Goal: Task Accomplishment & Management: Complete application form

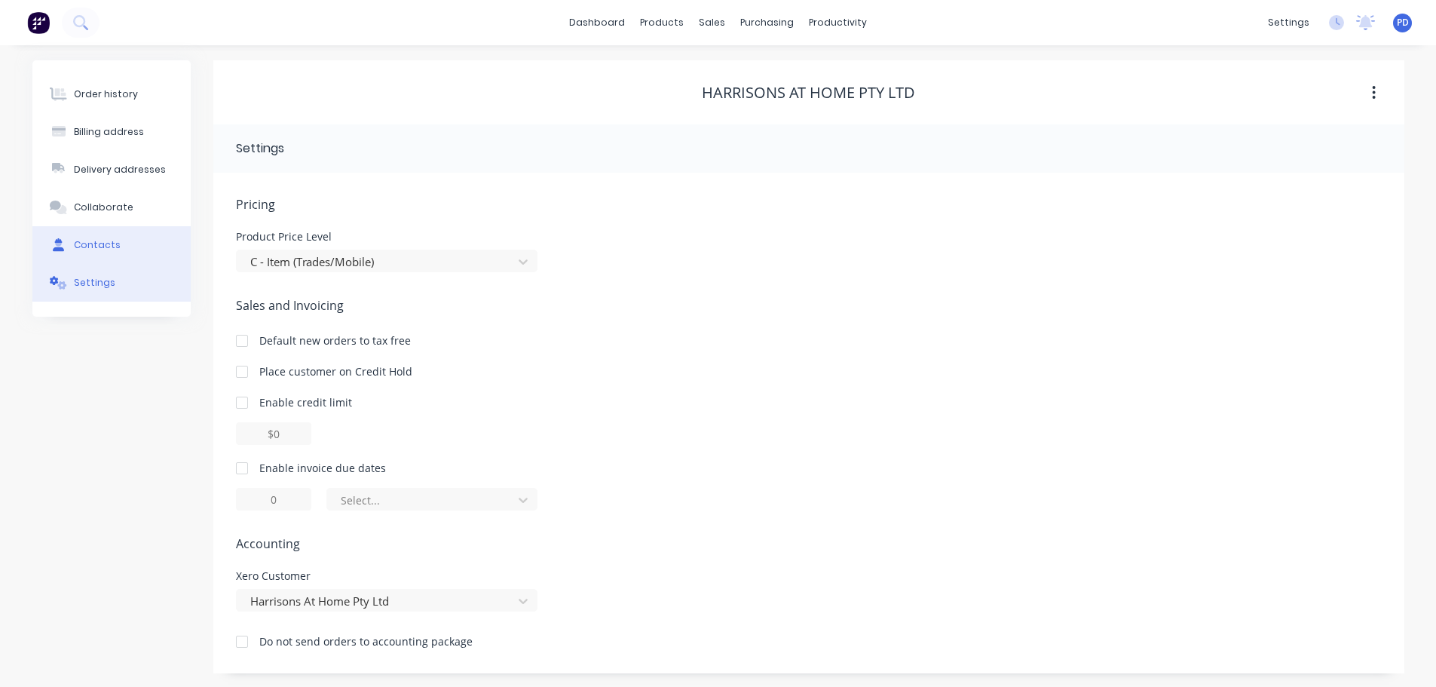
click at [109, 246] on div "Contacts" at bounding box center [97, 245] width 47 height 14
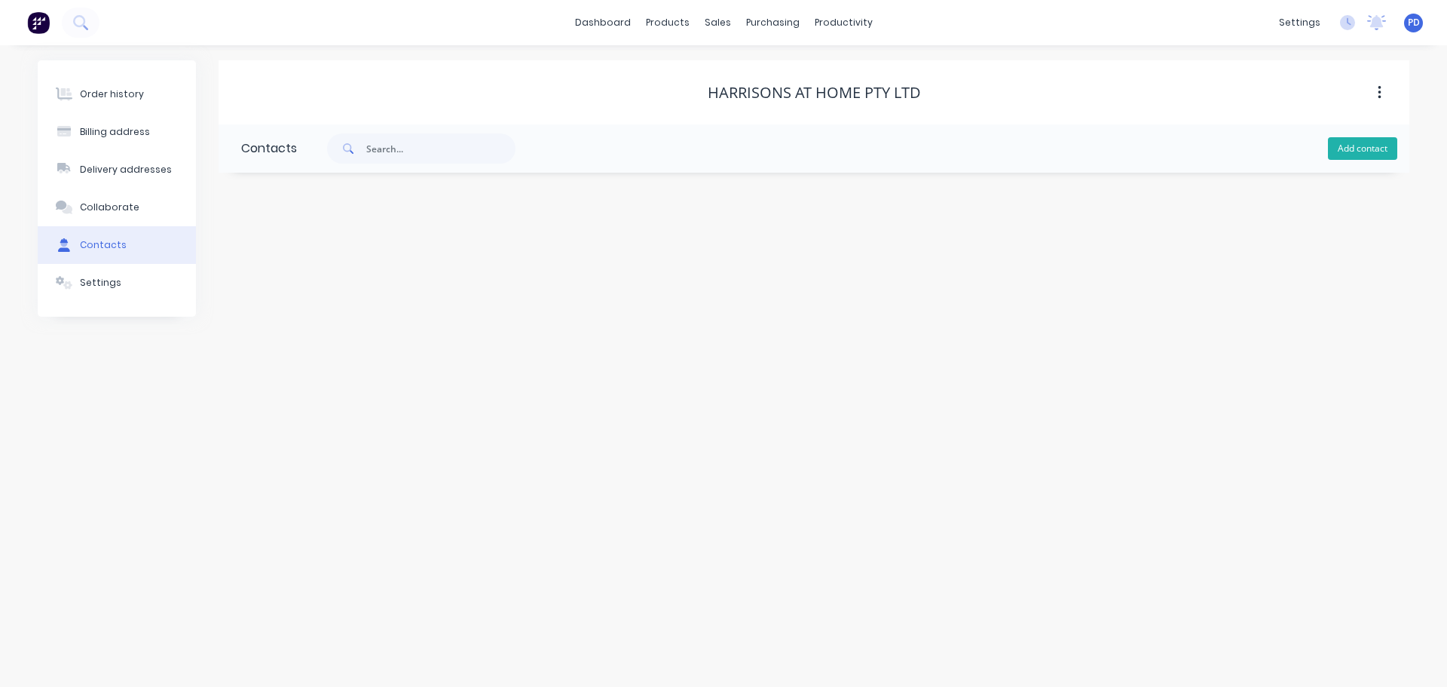
click at [1364, 152] on button "Add contact" at bounding box center [1362, 148] width 69 height 23
select select "AU"
click at [282, 259] on input "text" at bounding box center [364, 259] width 247 height 23
click at [282, 260] on input "[PERSON_NAME]" at bounding box center [364, 259] width 247 height 23
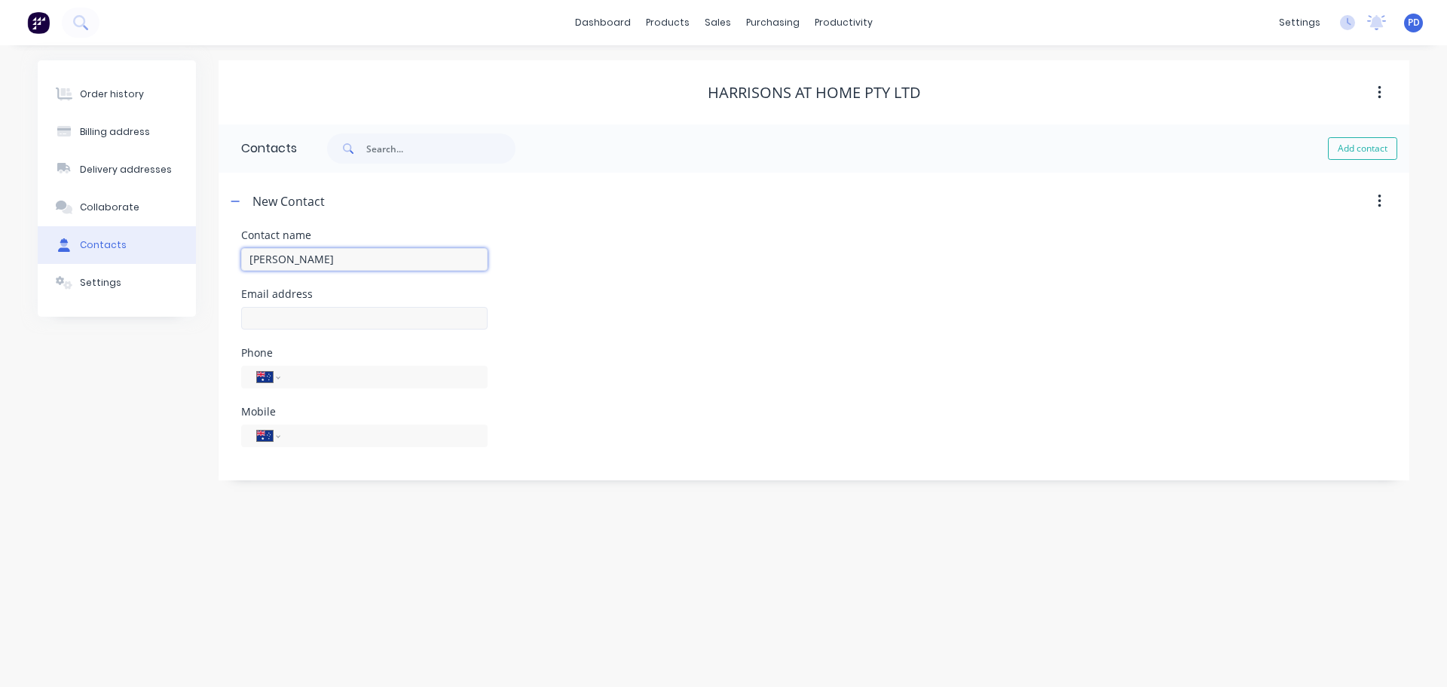
type input "[PERSON_NAME]"
click at [312, 315] on input "text" at bounding box center [364, 318] width 247 height 23
select select "AU"
click at [312, 315] on input "text" at bounding box center [364, 318] width 247 height 23
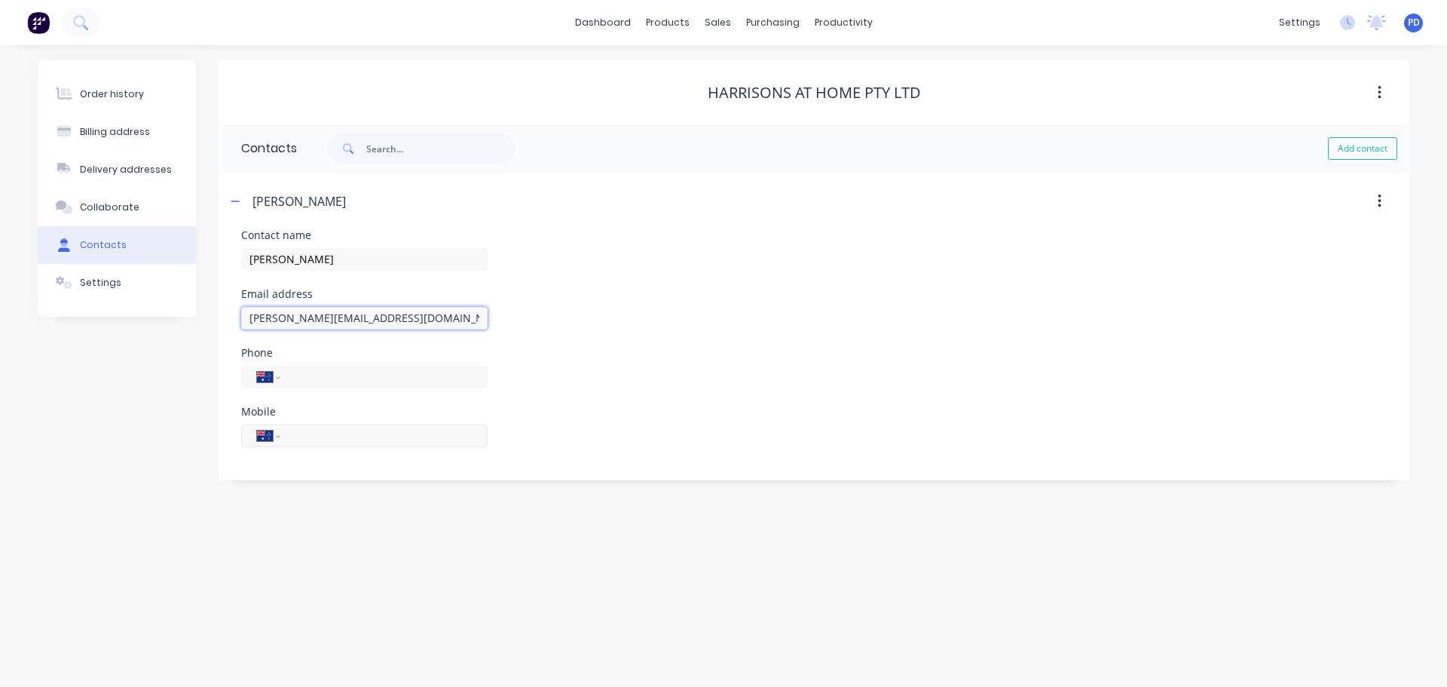
type input "[PERSON_NAME][EMAIL_ADDRESS][DOMAIN_NAME]"
click at [310, 432] on input "tel" at bounding box center [381, 435] width 181 height 17
type input "0481 472 382"
click at [101, 161] on button "Delivery addresses" at bounding box center [117, 170] width 158 height 38
select select "AU"
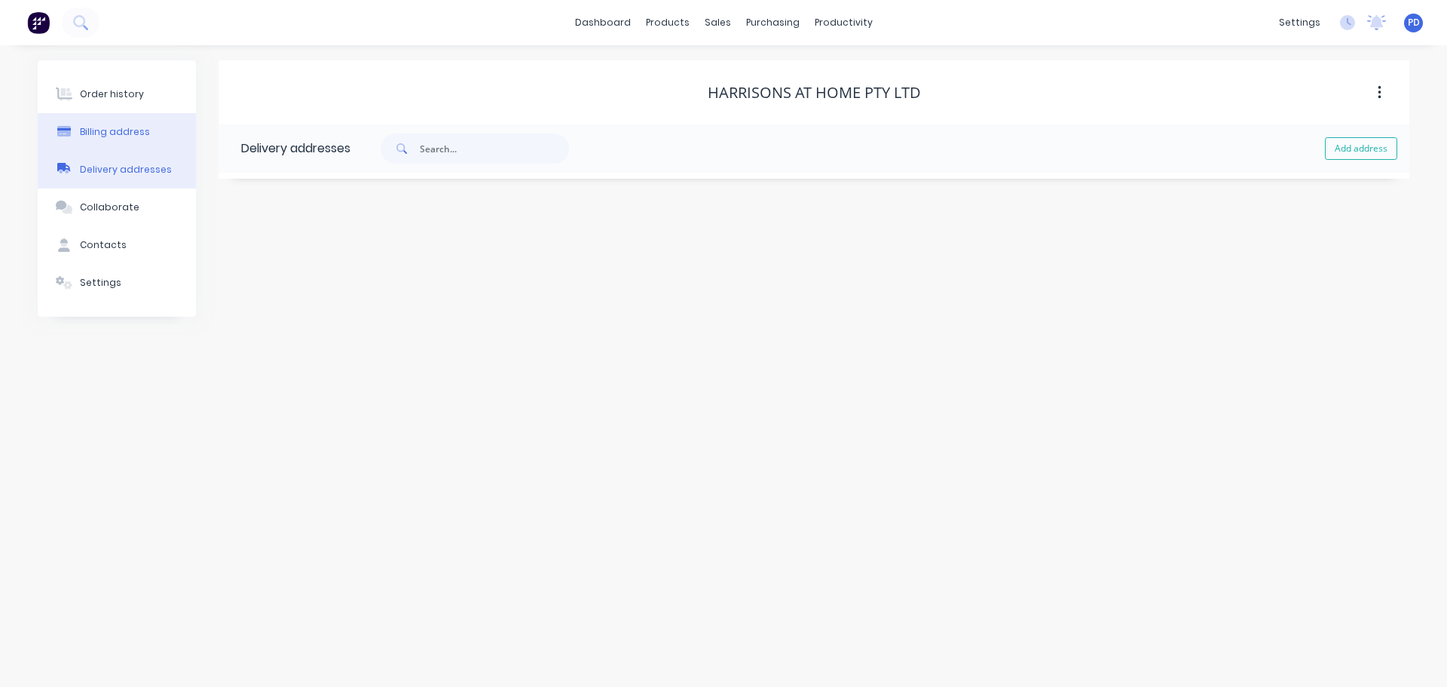
click at [96, 139] on button "Billing address" at bounding box center [117, 132] width 158 height 38
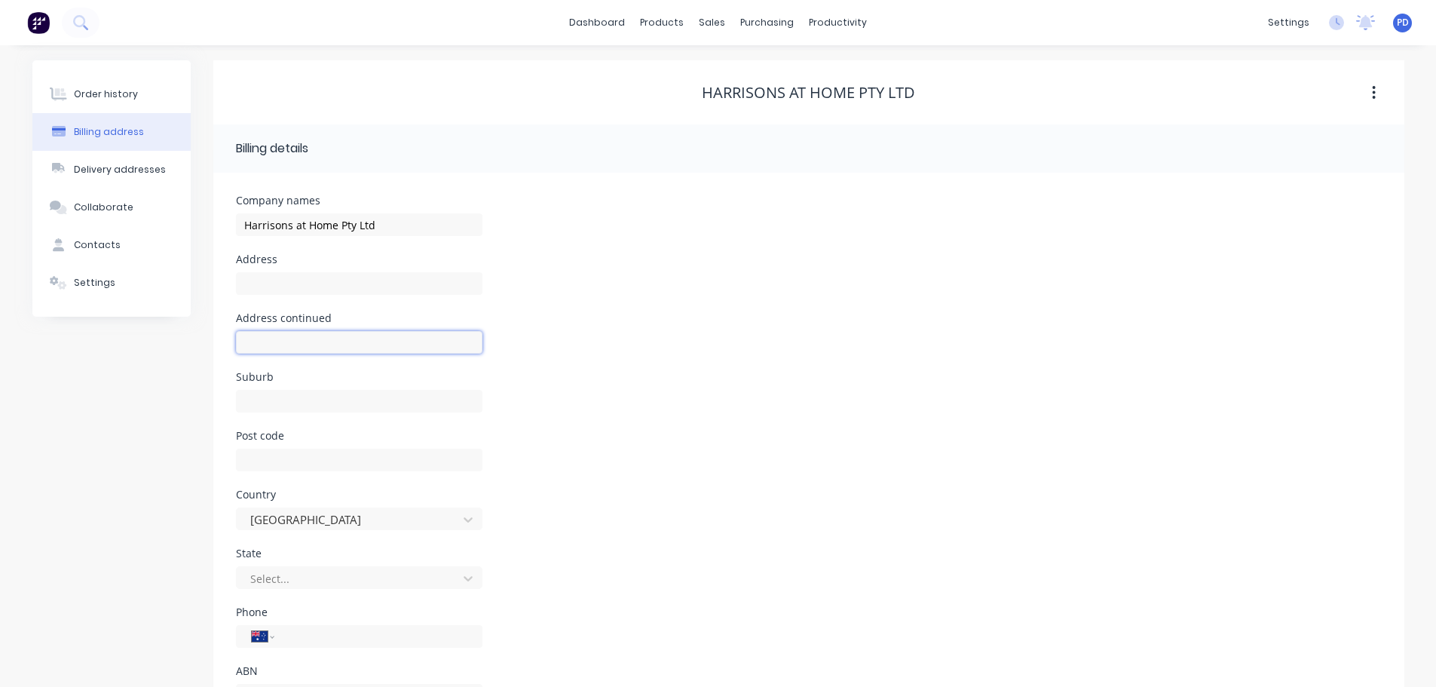
click at [265, 335] on input "text" at bounding box center [359, 342] width 247 height 23
type input "1/[GEOGRAPHIC_DATA],"
click at [261, 395] on input "text" at bounding box center [359, 401] width 247 height 23
type input "Glebe"
click at [277, 468] on input "text" at bounding box center [359, 460] width 247 height 23
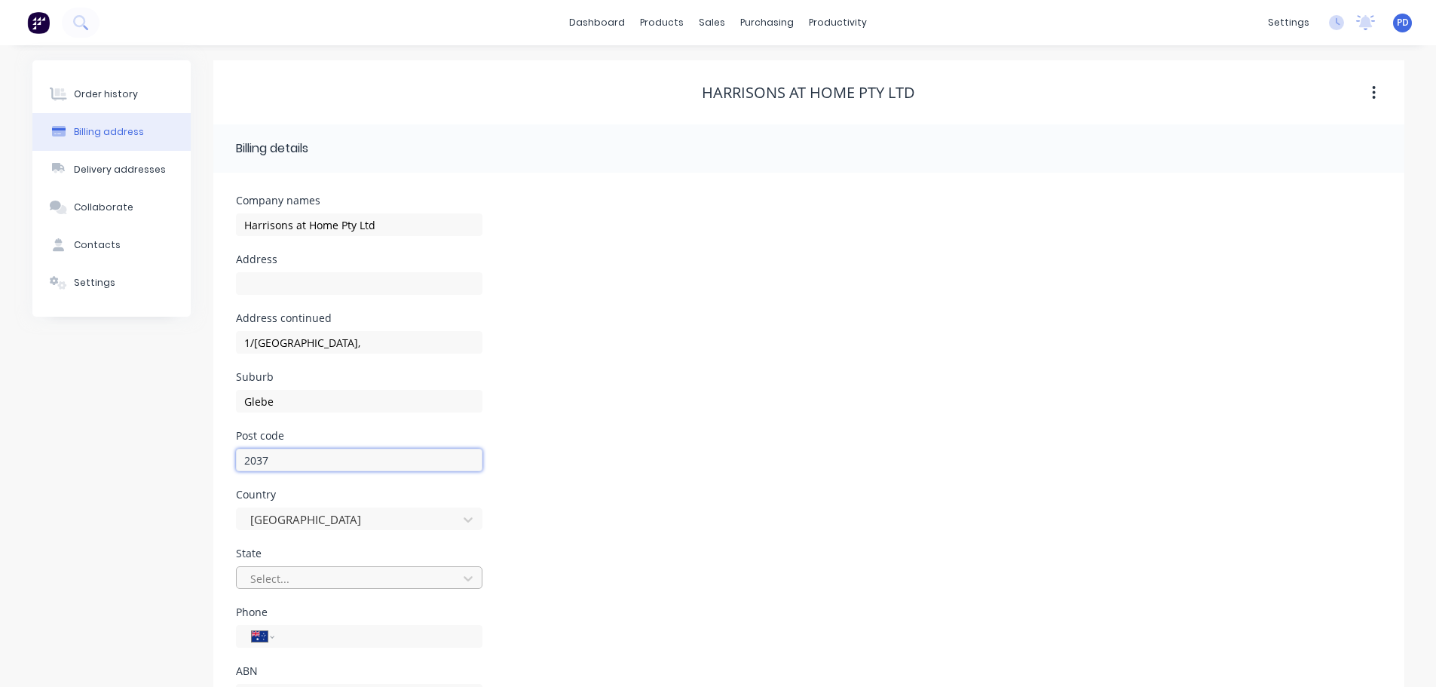
type input "2037"
click at [280, 578] on div "Select..." at bounding box center [359, 577] width 247 height 23
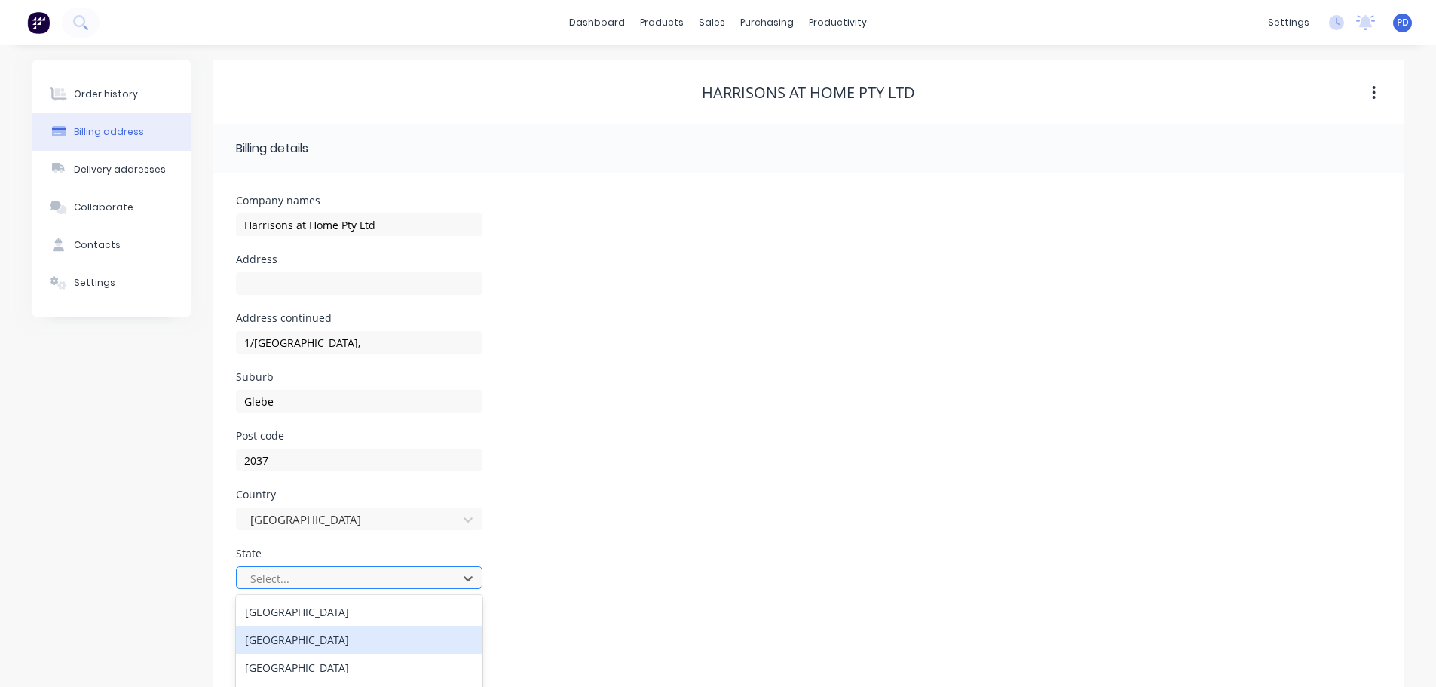
scroll to position [68, 0]
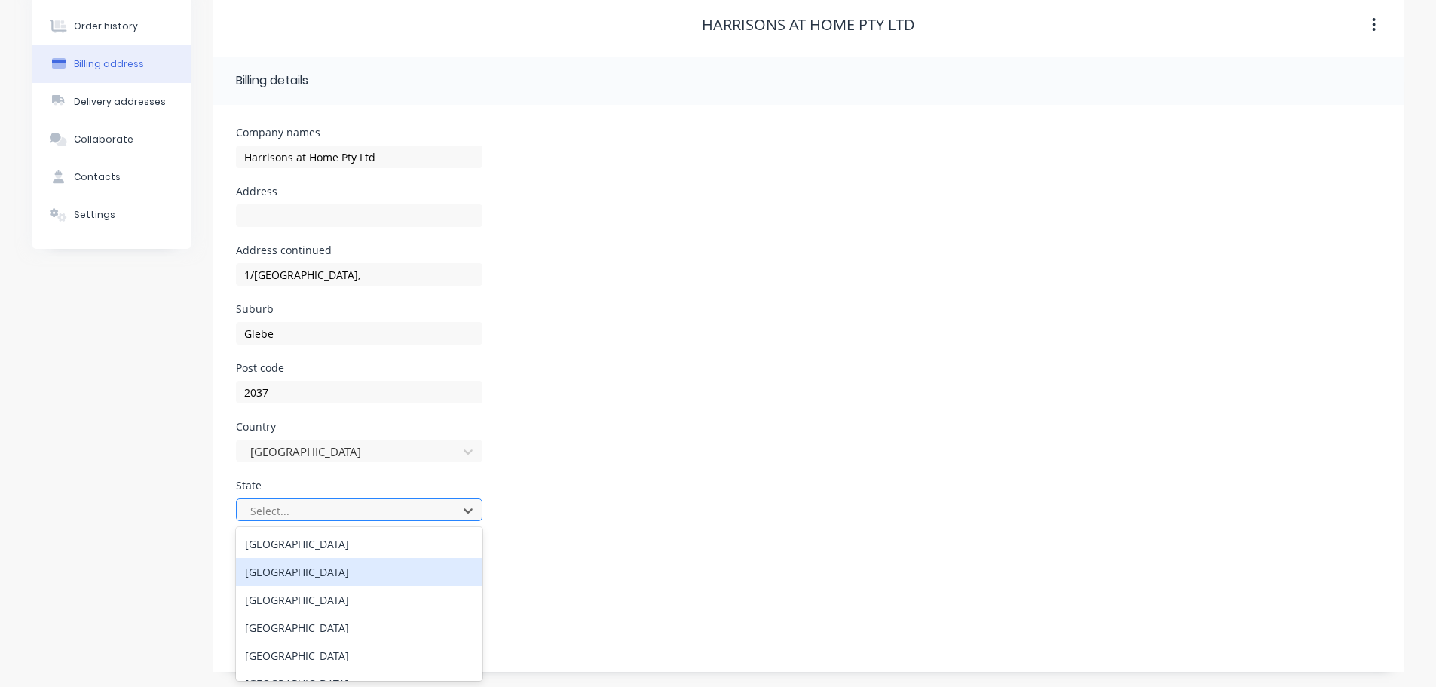
click at [280, 578] on div "[GEOGRAPHIC_DATA]" at bounding box center [359, 572] width 247 height 28
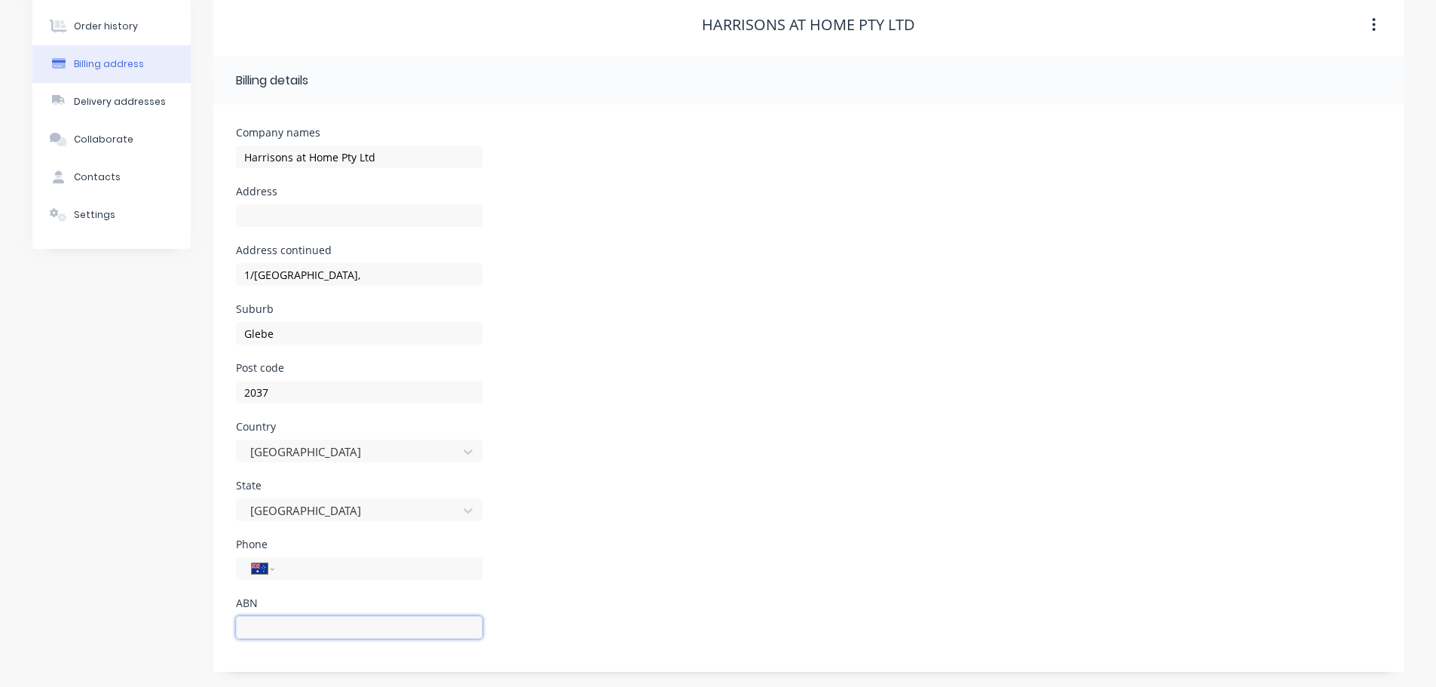
click at [292, 629] on input "text" at bounding box center [359, 627] width 247 height 23
click at [253, 629] on input "15651278367" at bounding box center [359, 627] width 247 height 23
click at [276, 629] on input "15 651278367" at bounding box center [359, 627] width 247 height 23
click at [299, 624] on input "15 651 278367" at bounding box center [359, 627] width 247 height 23
click at [368, 627] on input "15 651 278 367" at bounding box center [359, 627] width 247 height 23
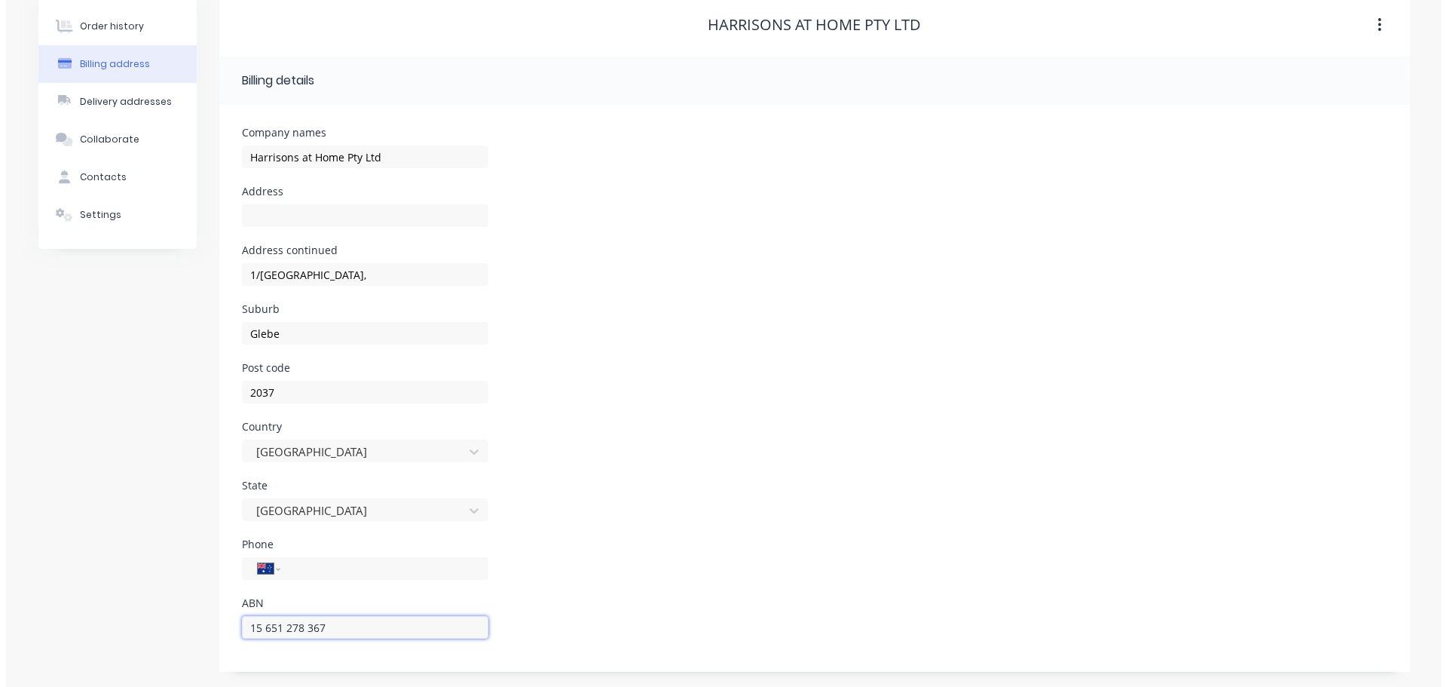
scroll to position [0, 0]
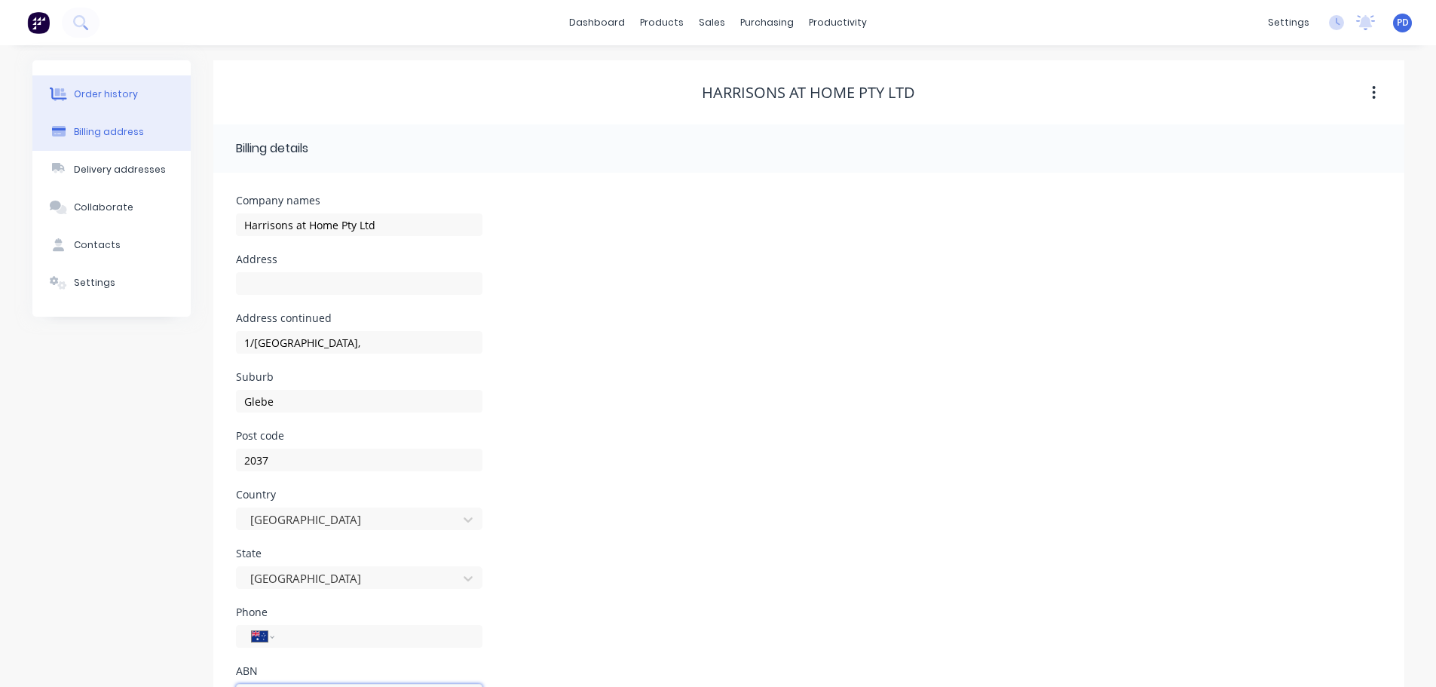
type input "15 651 278 367"
click at [139, 99] on button "Order history" at bounding box center [111, 94] width 158 height 38
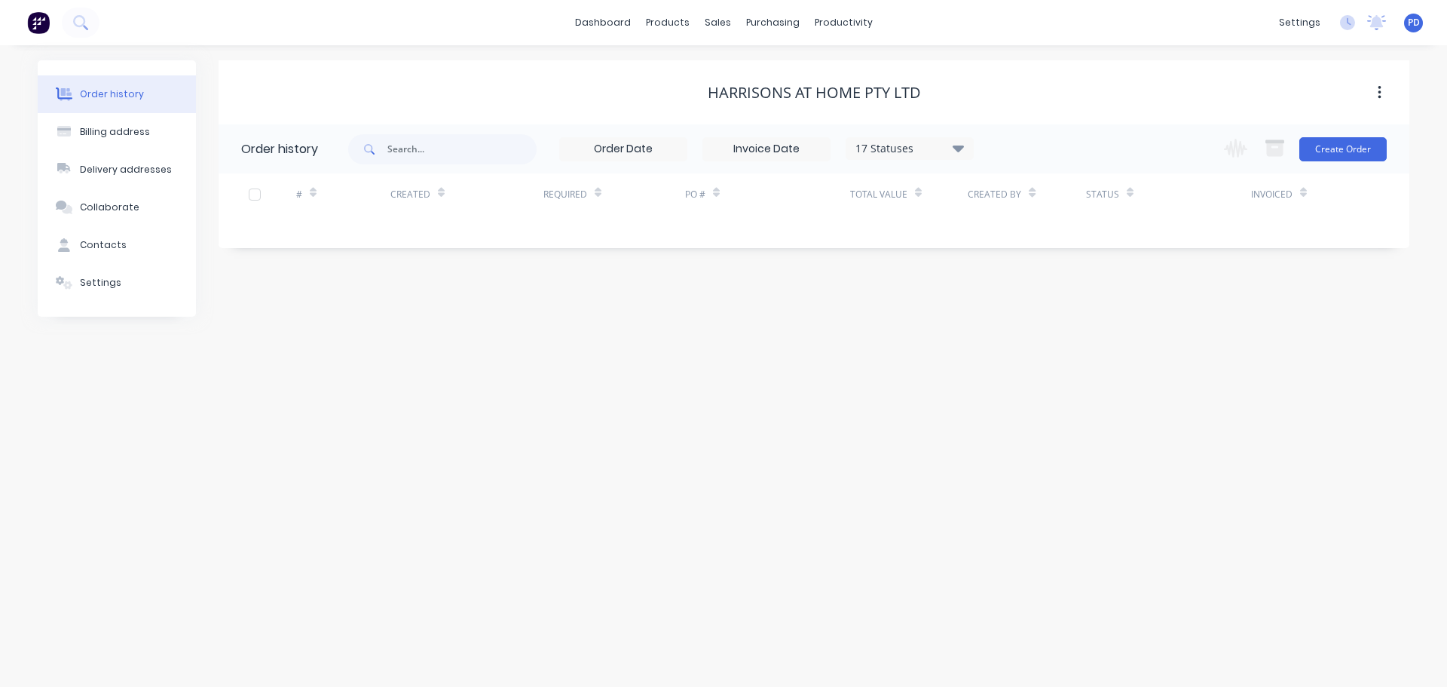
click at [38, 24] on img at bounding box center [38, 22] width 23 height 23
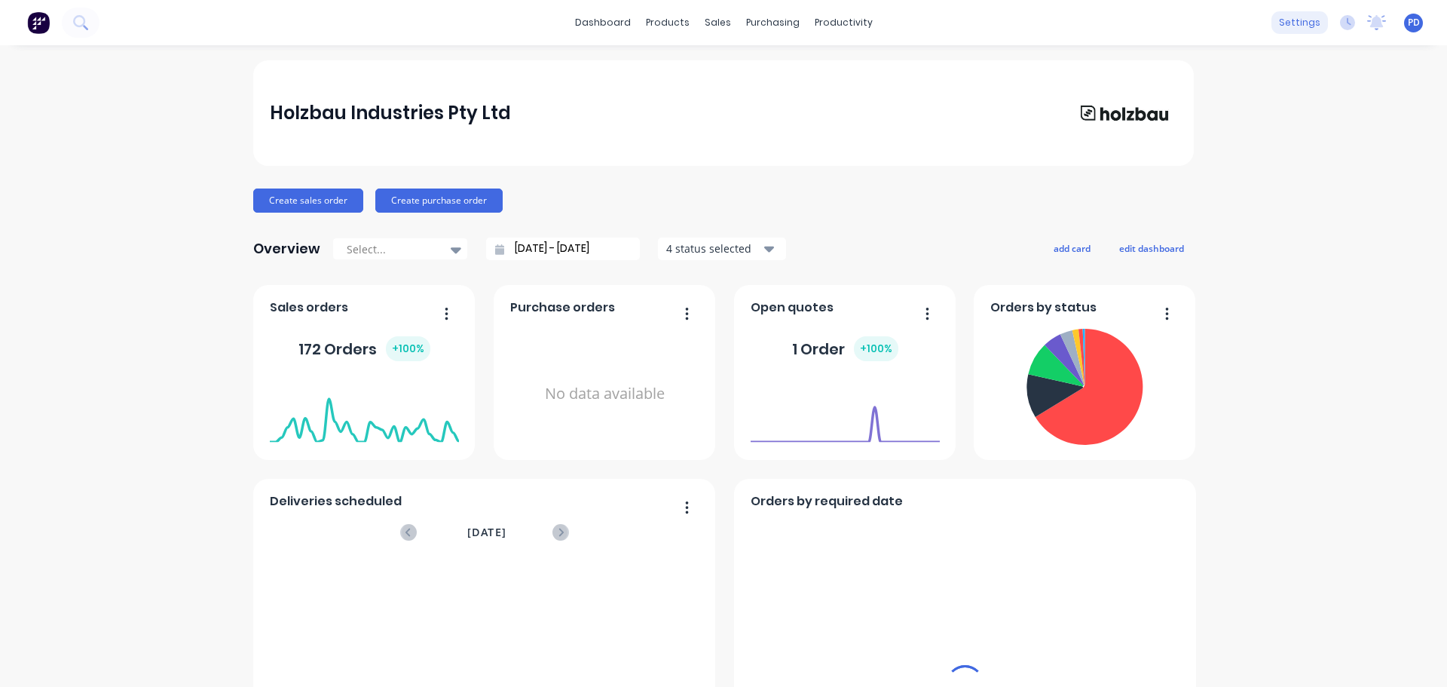
click at [1288, 23] on div "settings" at bounding box center [1300, 22] width 57 height 23
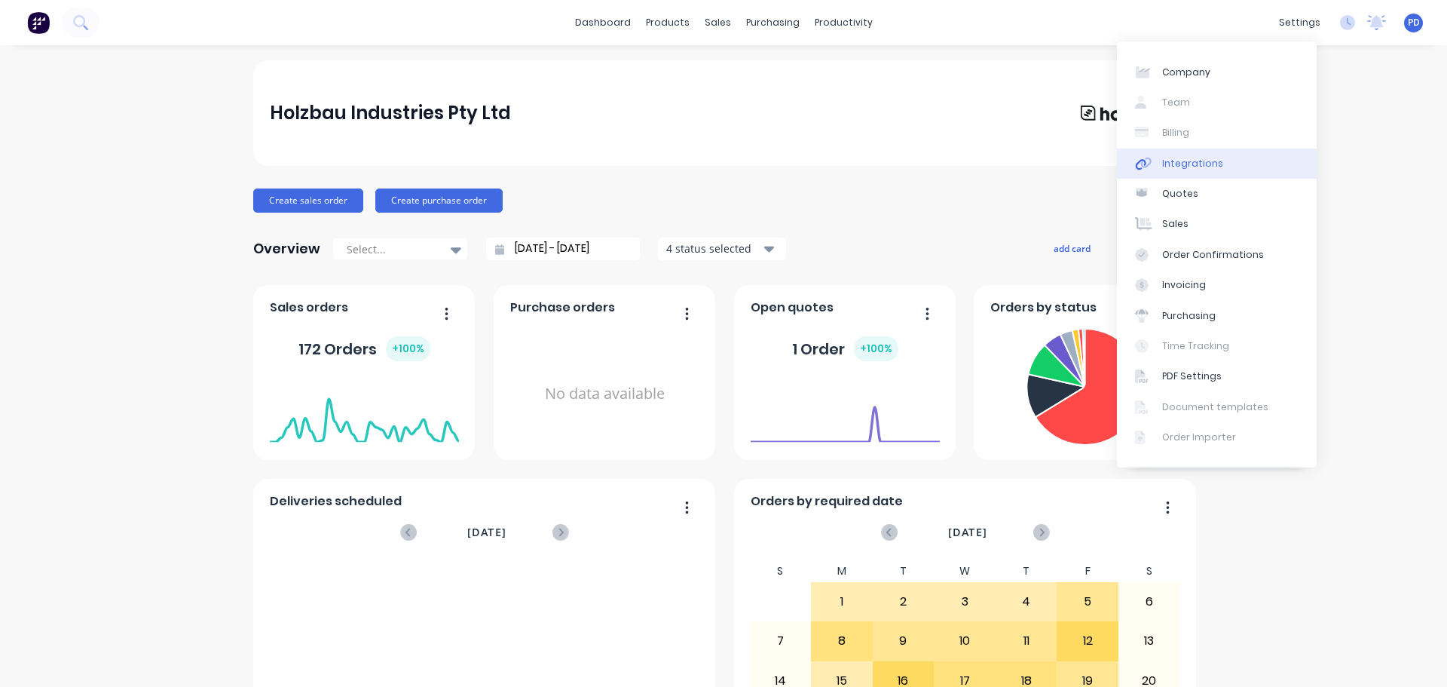
click at [1184, 171] on link "Integrations" at bounding box center [1217, 164] width 200 height 30
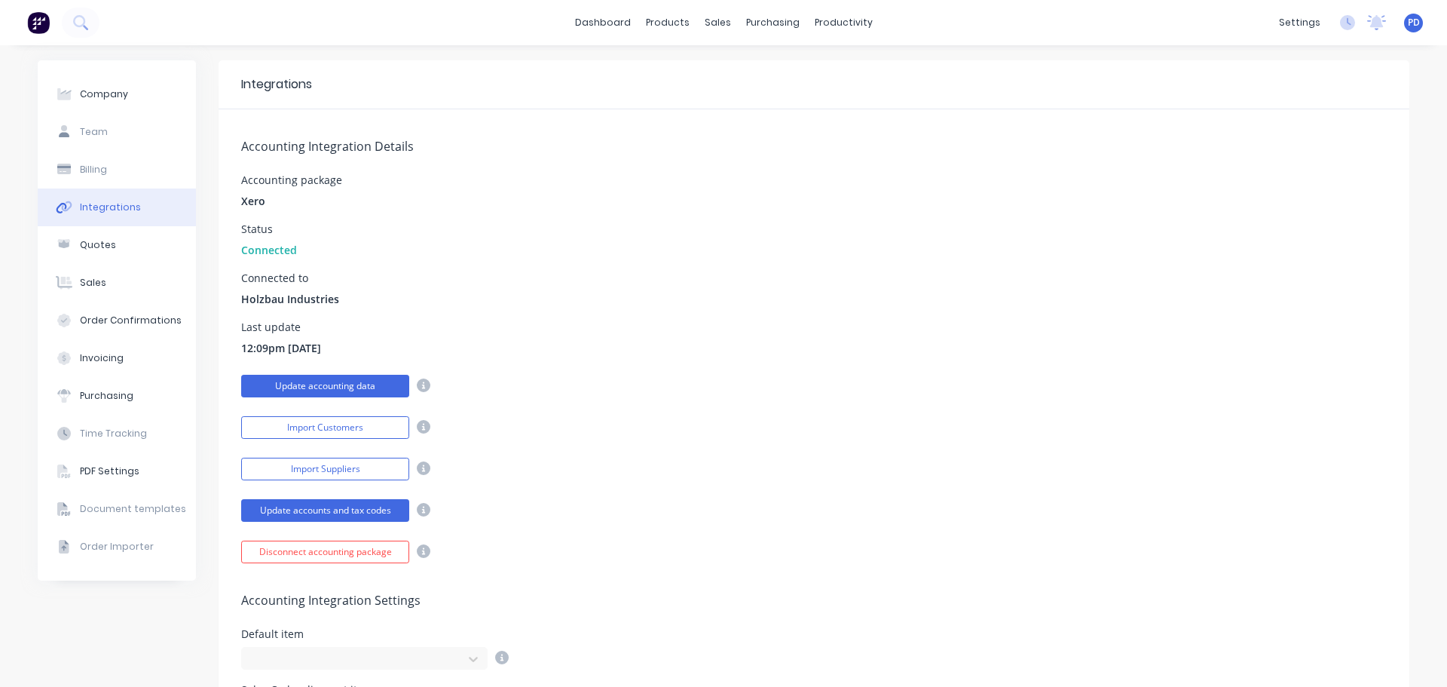
click at [314, 388] on button "Update accounting data" at bounding box center [325, 386] width 168 height 23
click at [26, 22] on button at bounding box center [39, 23] width 32 height 30
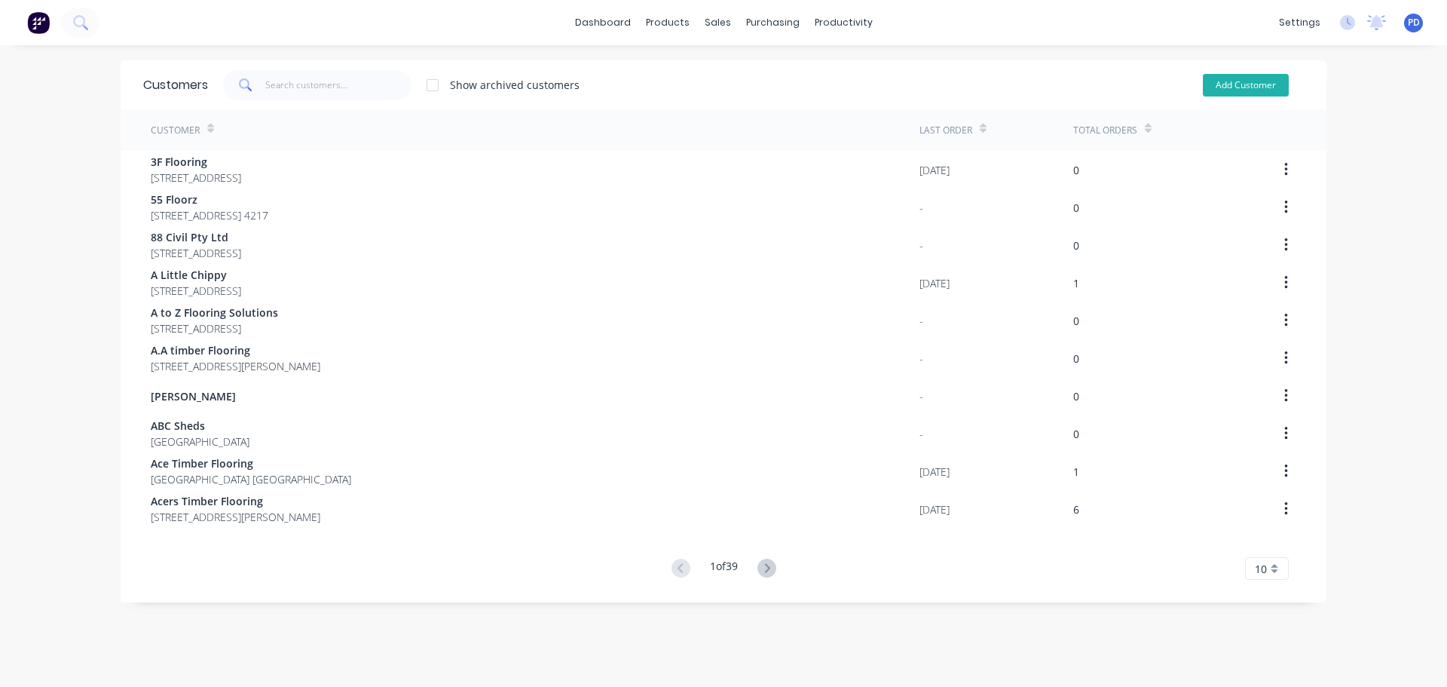
click at [1261, 84] on button "Add Customer" at bounding box center [1246, 85] width 86 height 23
select select "AU"
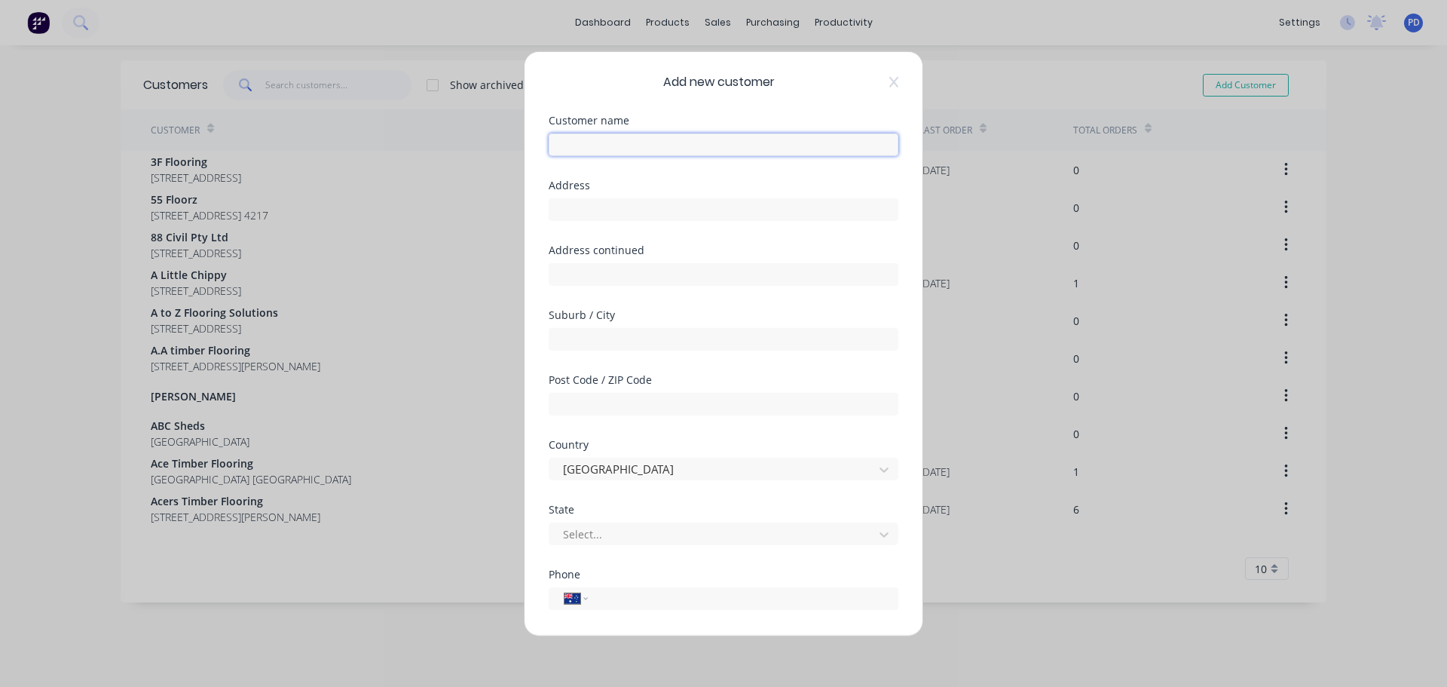
click at [573, 147] on input "text" at bounding box center [724, 144] width 350 height 23
type input "Total Floor Coverings"
click at [580, 214] on input "text" at bounding box center [724, 209] width 350 height 23
type input "[STREET_ADDRESS]"
click at [605, 343] on input "text" at bounding box center [724, 338] width 350 height 23
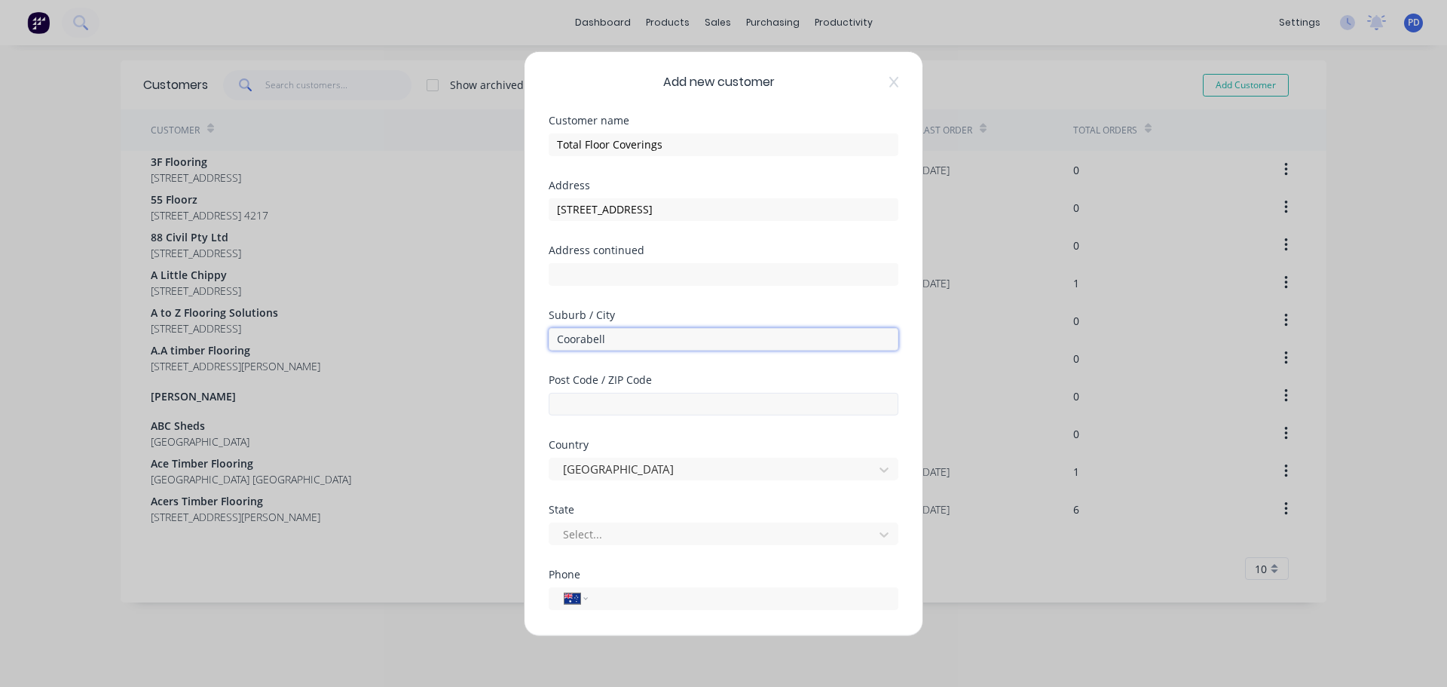
type input "Coorabell"
click at [593, 403] on input "text" at bounding box center [724, 403] width 350 height 23
type input "2479"
click at [577, 540] on div at bounding box center [714, 534] width 305 height 19
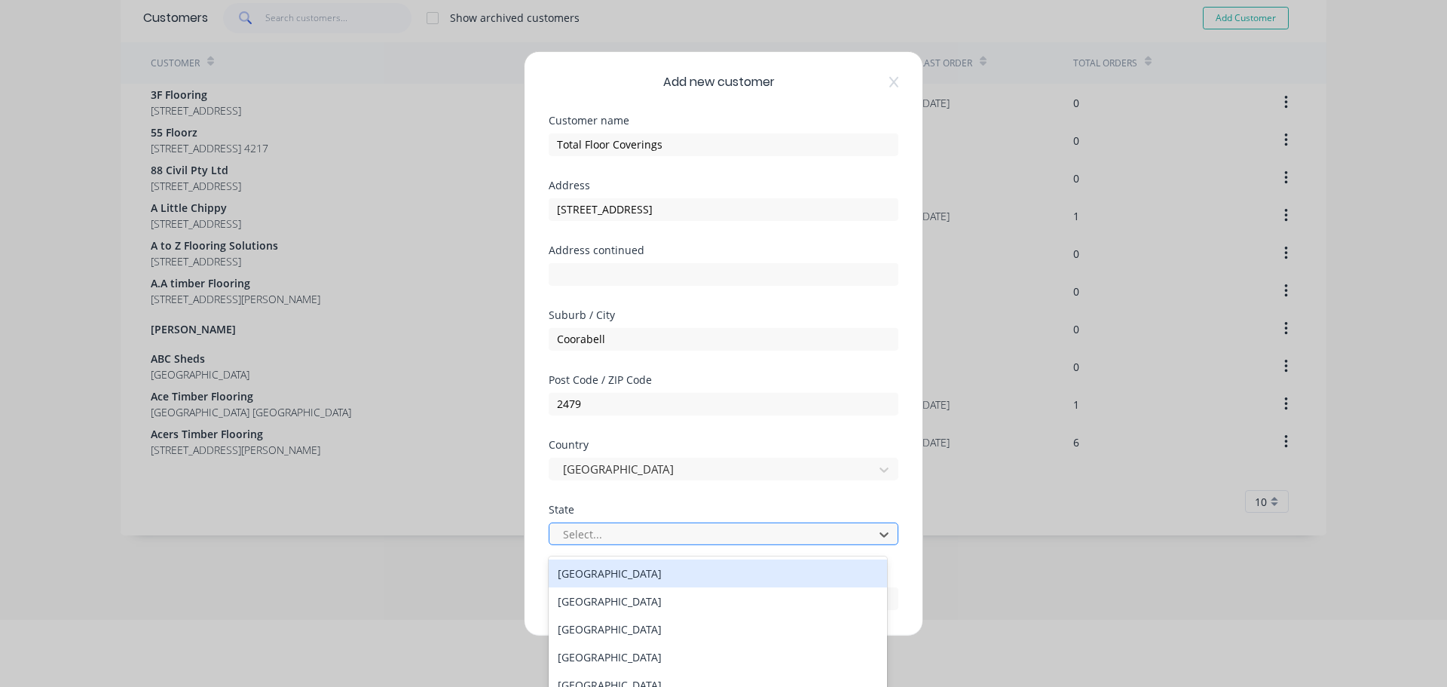
scroll to position [73, 0]
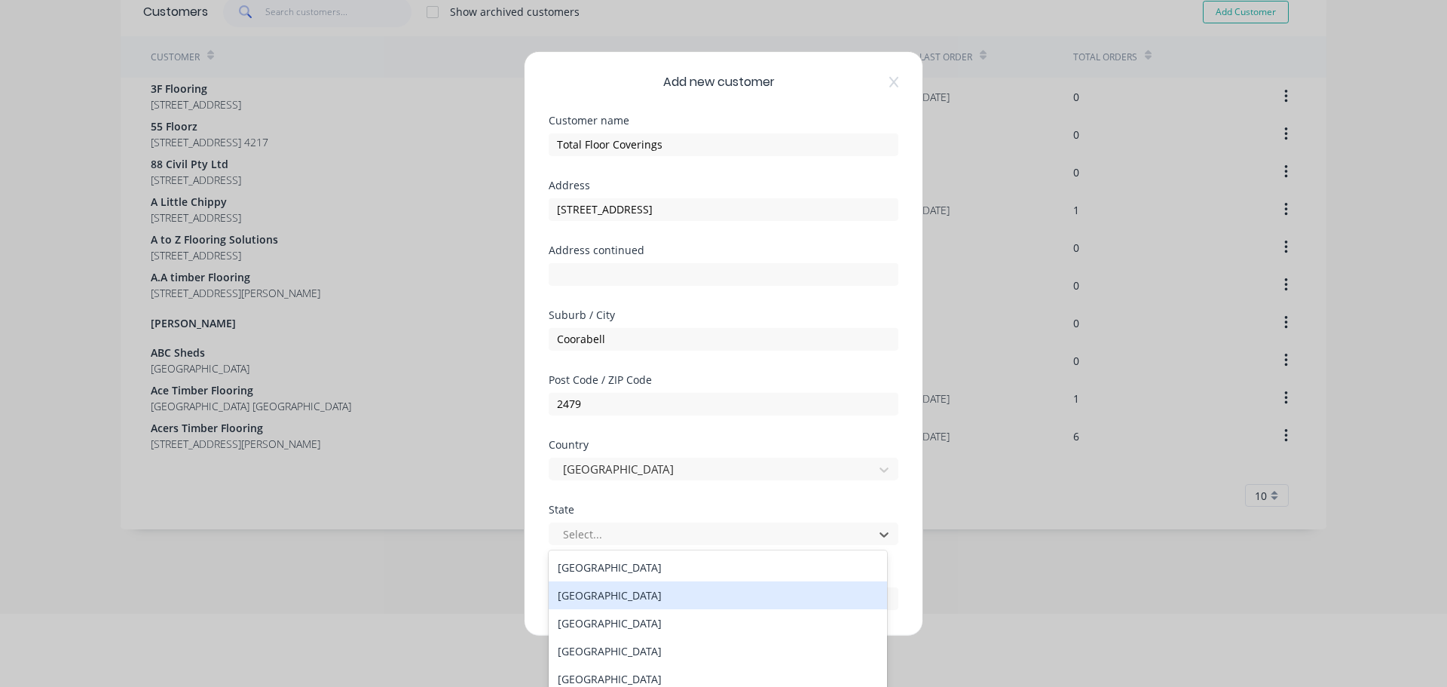
click at [580, 601] on div "[GEOGRAPHIC_DATA]" at bounding box center [718, 595] width 338 height 28
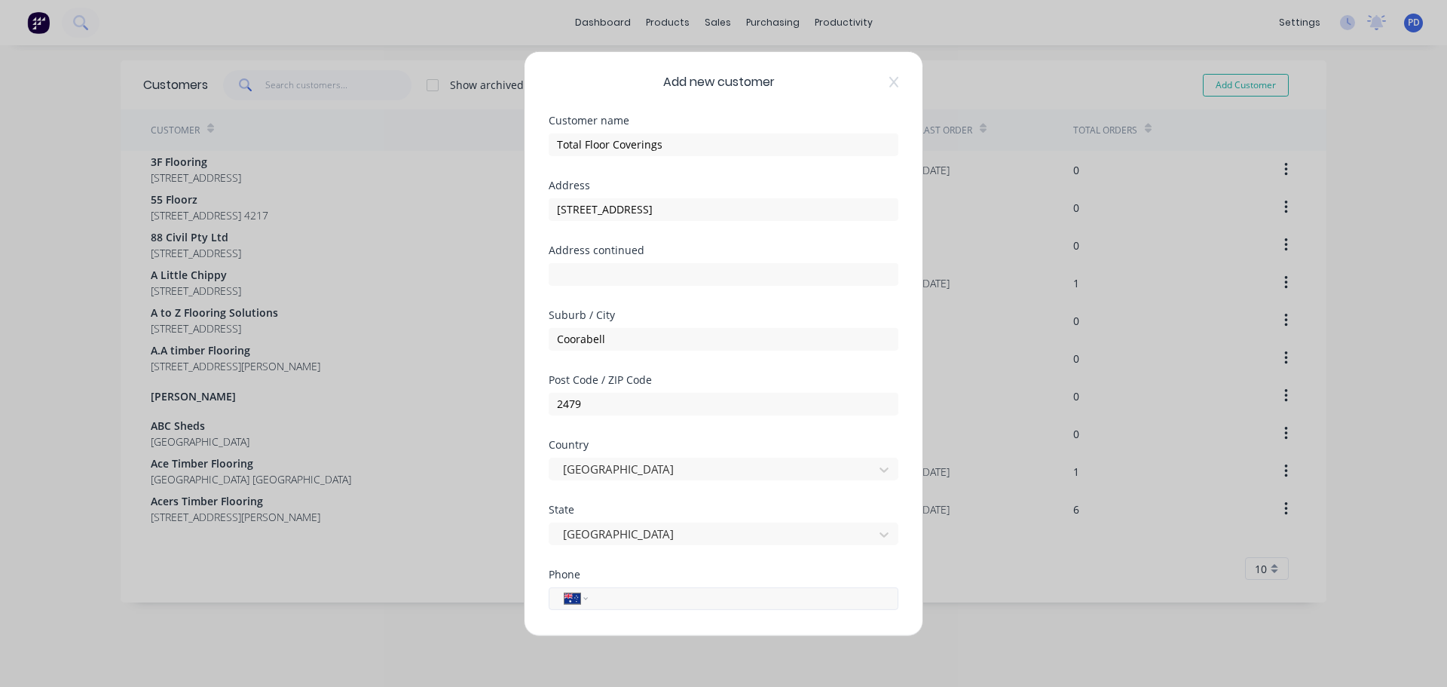
click at [629, 605] on input "tel" at bounding box center [741, 598] width 284 height 17
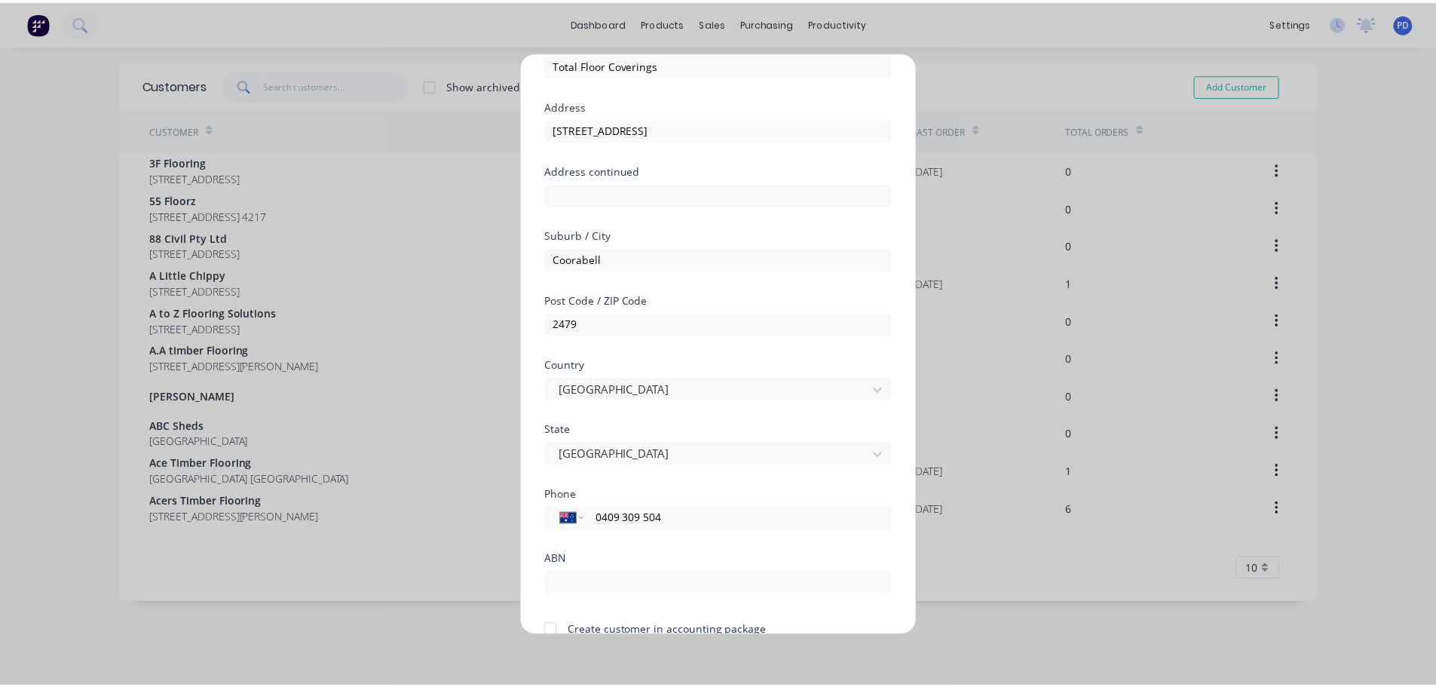
scroll to position [152, 0]
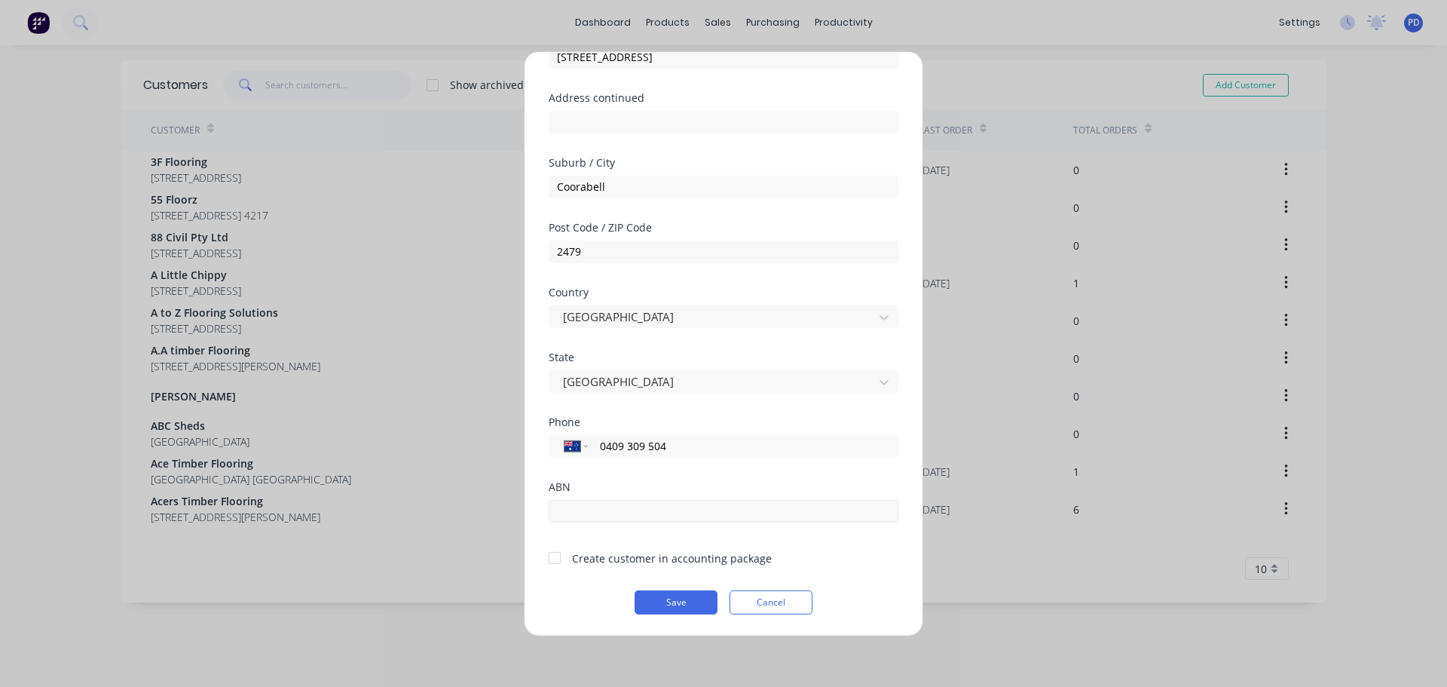
type input "0409 309 504"
click at [619, 507] on input "text" at bounding box center [724, 510] width 350 height 23
type input "47 642 433 225"
click at [688, 605] on button "Save" at bounding box center [676, 602] width 83 height 24
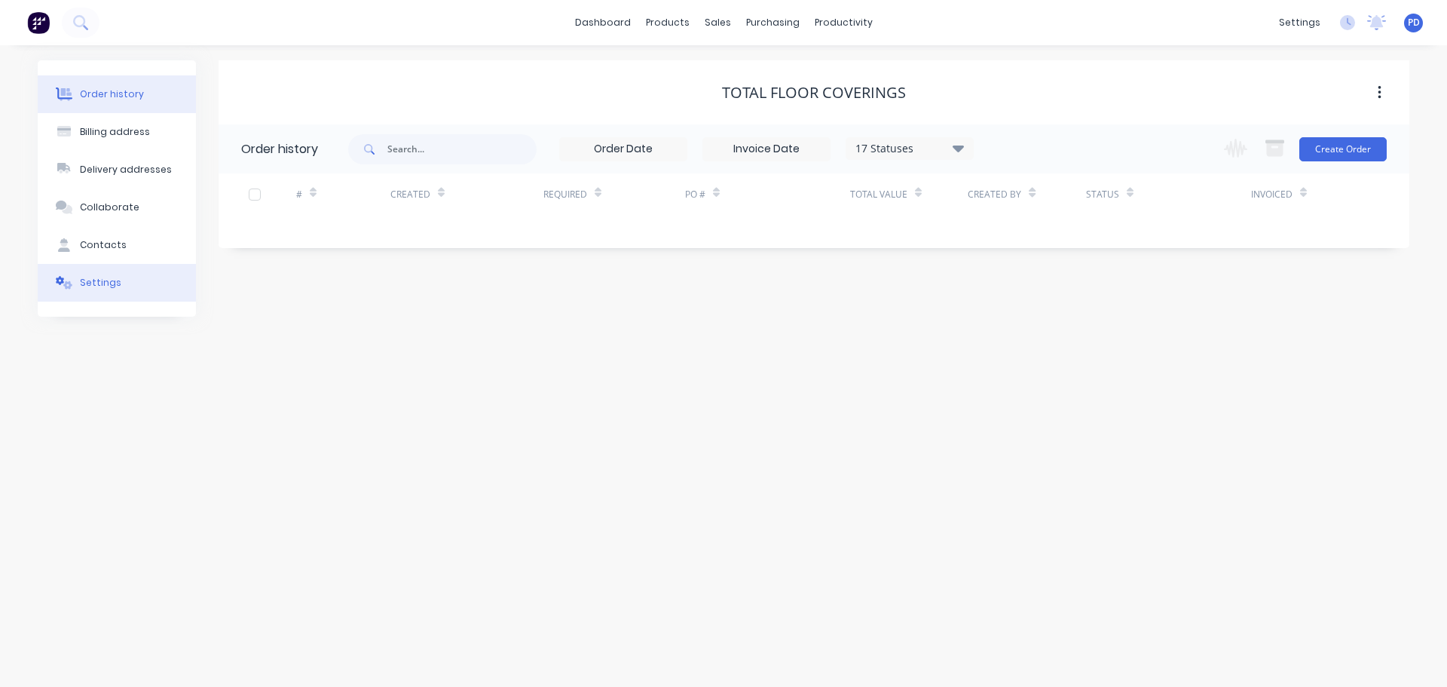
click at [99, 280] on div "Settings" at bounding box center [100, 283] width 41 height 14
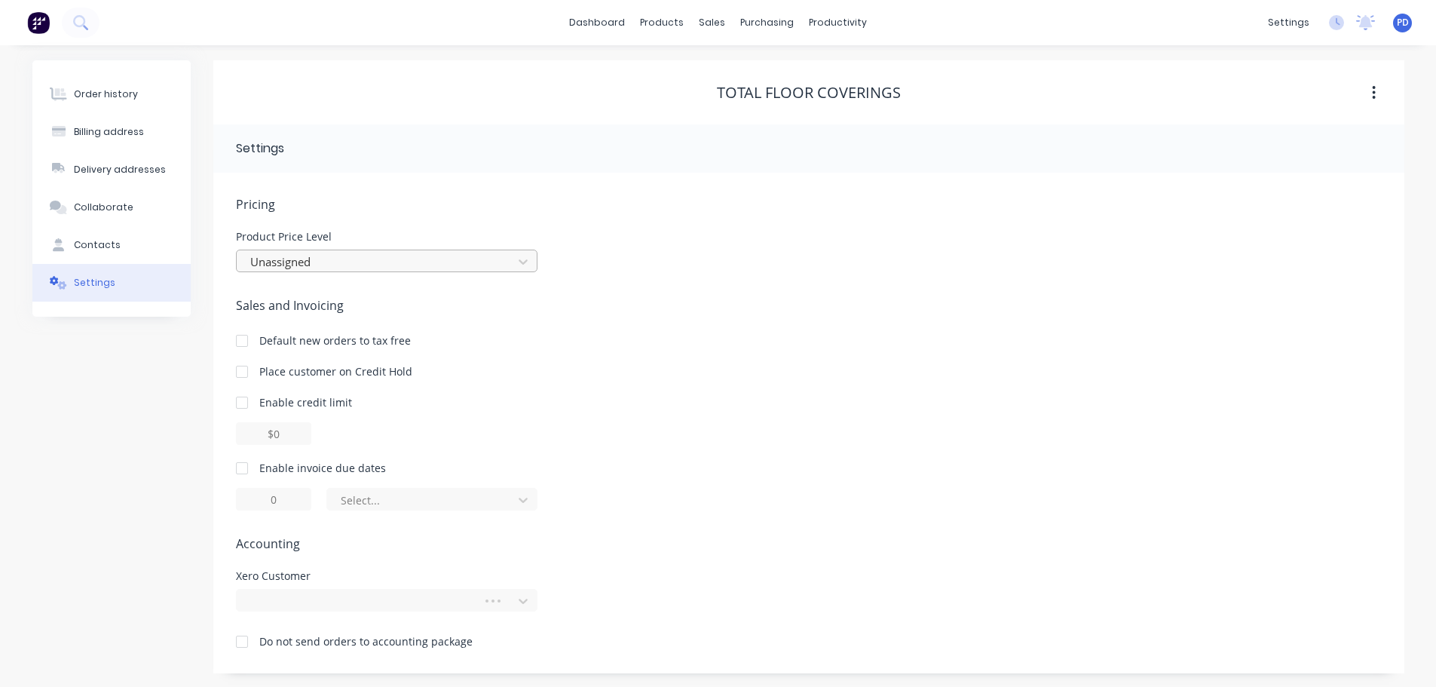
click at [281, 253] on div at bounding box center [377, 262] width 256 height 19
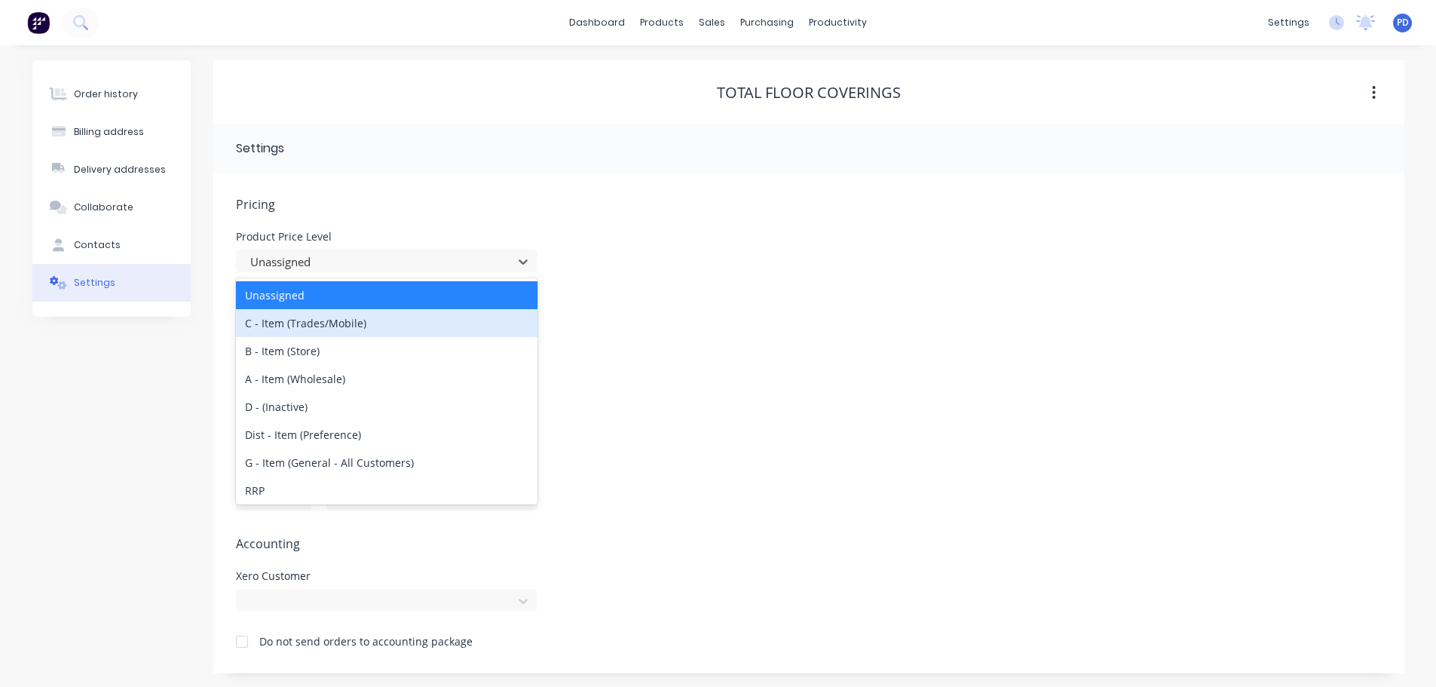
click at [285, 321] on div "C - Item (Trades/Mobile)" at bounding box center [387, 323] width 302 height 28
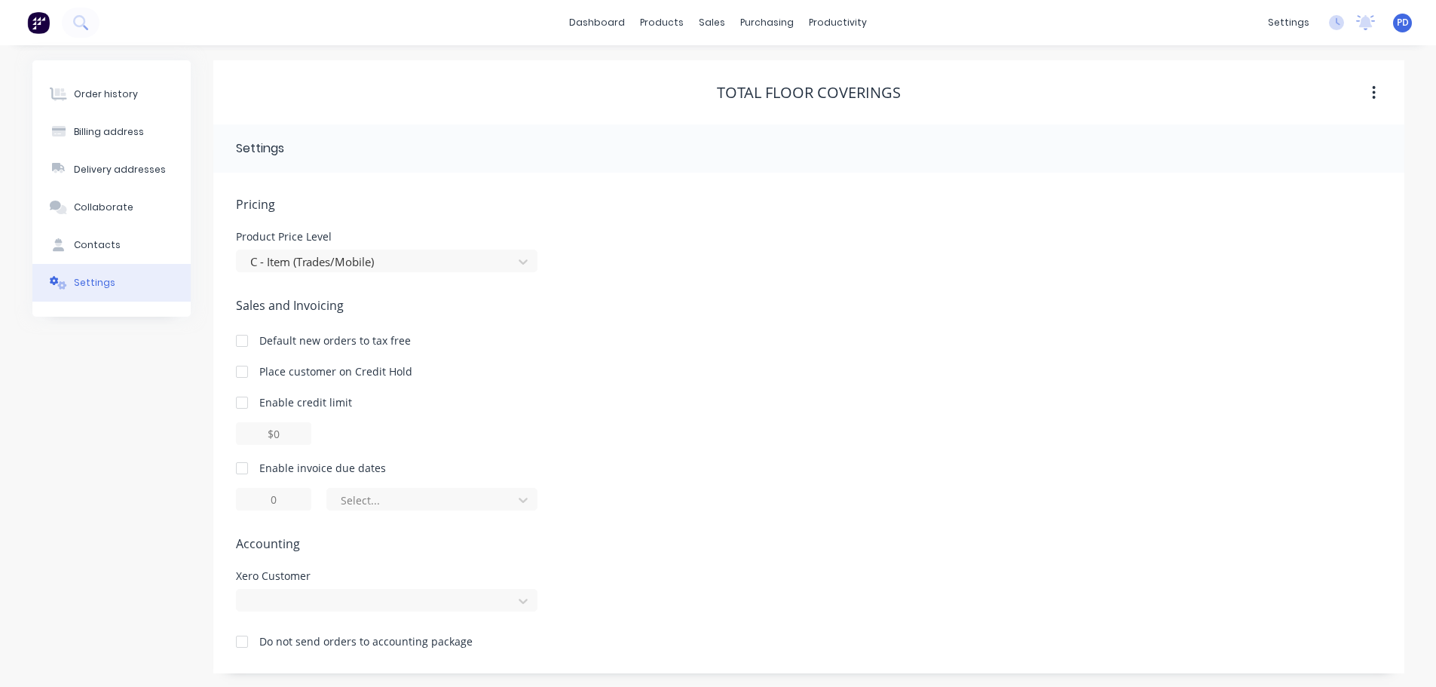
scroll to position [2, 0]
click at [309, 592] on div at bounding box center [387, 598] width 302 height 23
type input "Total Floor Coverings"
click at [335, 639] on div "Total Floor Coverings" at bounding box center [387, 633] width 302 height 28
